Goal: Check status: Check status

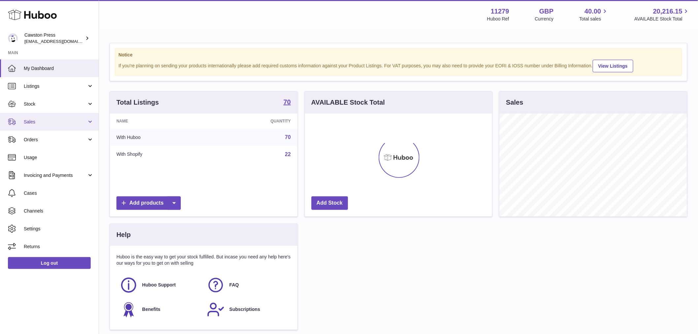
scroll to position [103, 187]
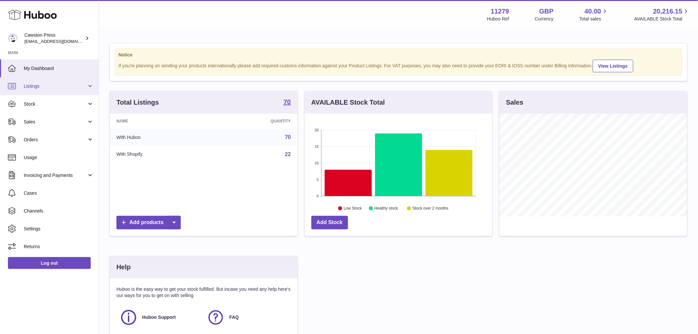
click at [48, 87] on span "Listings" at bounding box center [55, 86] width 63 height 6
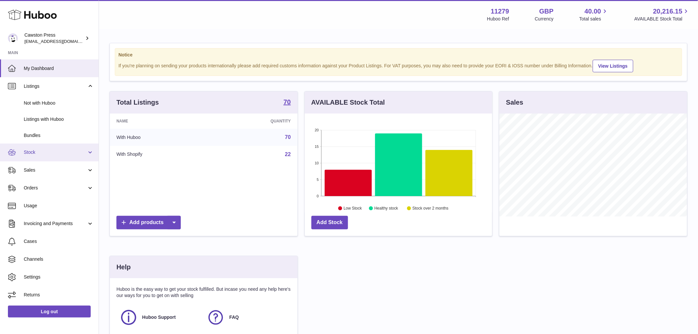
click at [43, 150] on span "Stock" at bounding box center [55, 152] width 63 height 6
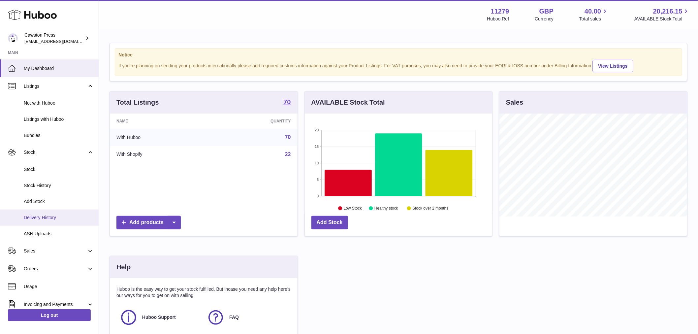
click at [46, 221] on link "Delivery History" at bounding box center [49, 218] width 99 height 16
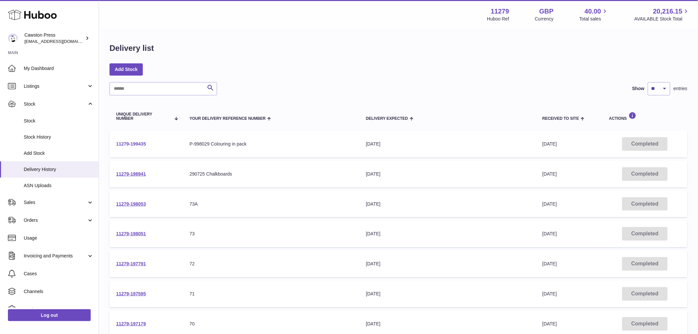
click at [137, 142] on link "11279-199435" at bounding box center [131, 143] width 30 height 5
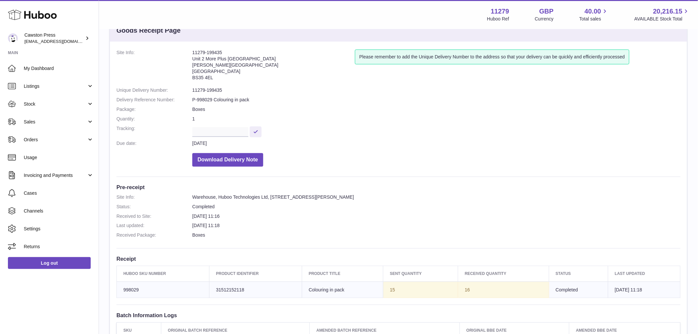
scroll to position [37, 0]
